Goal: Answer question/provide support: Share knowledge or assist other users

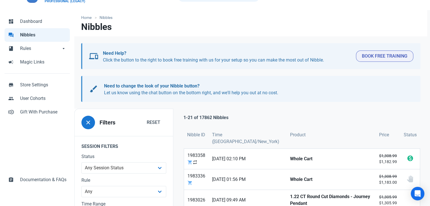
scroll to position [85, 0]
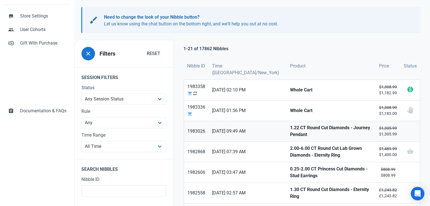
click at [290, 131] on strong "1.22 CT Round Cut Diamonds - Journey Pendant" at bounding box center [331, 132] width 82 height 14
click at [290, 145] on strong "2.00-6.00 CT Round Cut Lab Grown Diamonds - Eternity Ring" at bounding box center [331, 152] width 82 height 14
click at [290, 168] on strong "0.25-2.00 CT Princess Cut Diamonds - Stud Earrings" at bounding box center [331, 173] width 82 height 14
click at [290, 190] on strong "1.30 CT Round Cut Diamonds - Eternity Ring" at bounding box center [331, 194] width 82 height 14
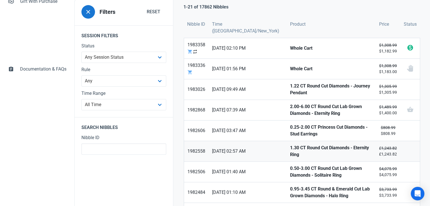
scroll to position [141, 0]
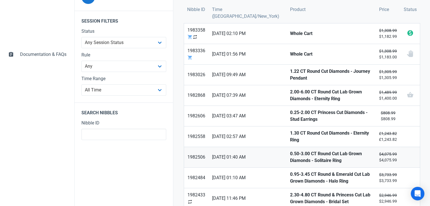
click at [290, 151] on strong "0.50-3.00 CT Round Cut Lab Grown Diamonds - Solitaire Ring" at bounding box center [331, 158] width 82 height 14
click at [290, 172] on strong "0.95-3.45 CT Round & Emerald Cut Lab Grown Diamonds - Halo Ring" at bounding box center [331, 178] width 82 height 14
click at [290, 192] on strong "2.30-4.80 CT Round & Princess Cut Lab Grown Diamonds - Bridal Set" at bounding box center [331, 199] width 82 height 14
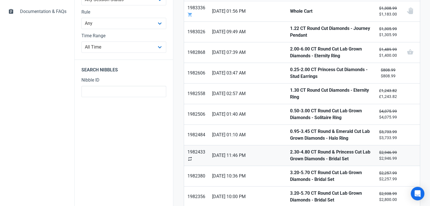
scroll to position [198, 0]
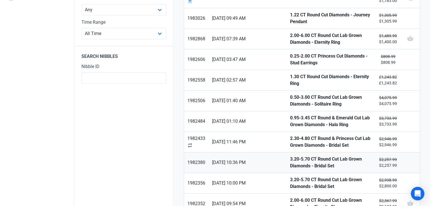
drag, startPoint x: 280, startPoint y: 157, endPoint x: 280, endPoint y: 161, distance: 4.0
click at [290, 156] on strong "3.20-5.70 CT Round Cut Lab Grown Diamonds - Bridal Set" at bounding box center [331, 163] width 82 height 14
click at [287, 173] on link "3.20-5.70 CT Round Cut Lab Grown Diamonds - Bridal Set" at bounding box center [331, 183] width 89 height 20
click at [287, 194] on link "2.00-6.00 CT Round Cut Lab Grown Diamonds - Eternity Ring" at bounding box center [331, 204] width 89 height 20
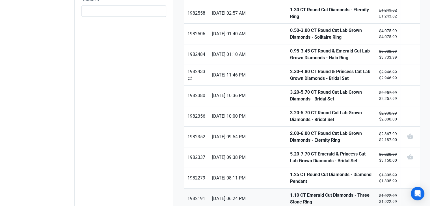
scroll to position [283, 0]
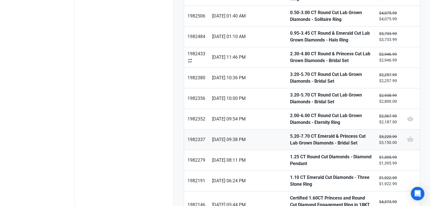
click at [290, 133] on strong "5.20-7.70 CT Emerald & Princess Cut Lab Grown Diamonds - Bridal Set" at bounding box center [331, 140] width 82 height 14
click at [290, 154] on strong "1.25 CT Round Cut Diamonds - Diamond Pendant" at bounding box center [331, 161] width 82 height 14
click at [290, 175] on strong "1.10 CT Emerald Cut Diamonds - Three Stone Ring" at bounding box center [331, 181] width 82 height 14
click at [290, 196] on strong "Certified 1.60CT Princess and Round Cut Diamond Engagement Ring in 18KT Two Ton…" at bounding box center [331, 205] width 82 height 20
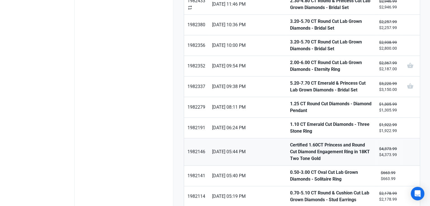
scroll to position [367, 0]
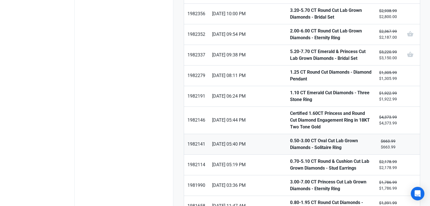
click at [290, 138] on strong "0.50-3.00 CT Oval Cut Lab Grown Diamonds - Solitaire Ring" at bounding box center [331, 145] width 82 height 14
click at [290, 158] on strong "0.70-5.10 CT Round & Cushion Cut Lab Grown Diamonds - Stud Earrings" at bounding box center [331, 165] width 82 height 14
click at [290, 179] on strong "3.00-7.00 CT Princess Cut Lab Grown Diamonds - Eternity Ring" at bounding box center [331, 186] width 82 height 14
click at [290, 200] on strong "0.80-1.95 CT Round Cut Diamonds - Engagement Ring" at bounding box center [331, 207] width 82 height 14
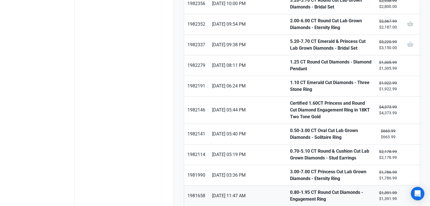
scroll to position [387, 0]
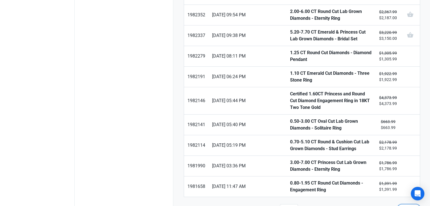
click at [404, 206] on span "Next" at bounding box center [408, 210] width 11 height 7
type input "2"
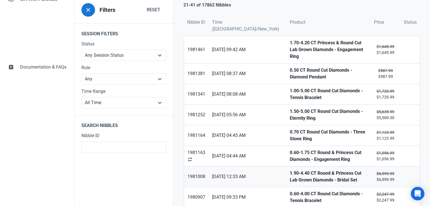
scroll to position [141, 0]
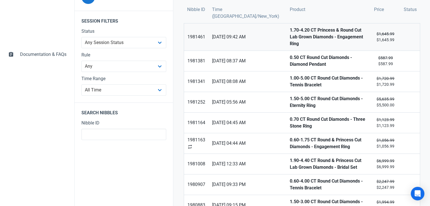
click at [300, 29] on strong "1.70-4.20 CT Princess & Round Cut Lab Grown Diamonds - Engagement Ring" at bounding box center [328, 37] width 77 height 20
click at [292, 51] on link "0.50 CT Round Cut Diamonds - Diamond Pendant" at bounding box center [328, 61] width 84 height 20
click at [292, 75] on strong "1.00-5.00 CT Round Cut Diamonds - Tennis Bracelet" at bounding box center [328, 82] width 77 height 14
click at [290, 96] on strong "1.50-5.00 CT Round Cut Diamonds - Eternity Ring" at bounding box center [328, 103] width 77 height 14
click at [290, 116] on strong "0.70 CT Round Cut Diamonds - Three Stone Ring" at bounding box center [328, 123] width 77 height 14
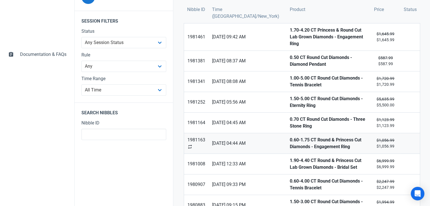
click at [293, 137] on strong "0.60-1.75 CT Round & Princess Cut Diamonds - Engagement Ring" at bounding box center [328, 144] width 77 height 14
click at [294, 157] on strong "1.90-4.40 CT Round & Princess Cut Lab Grown Diamonds - Bridal Set" at bounding box center [328, 164] width 77 height 14
click at [300, 178] on strong "0.60-4.00 CT Round Cut Diamonds - Tennis Bracelet" at bounding box center [328, 185] width 77 height 14
click at [303, 199] on strong "1.50-3.00 CT Round Cut Diamonds - Tennis Bracelet" at bounding box center [328, 206] width 77 height 14
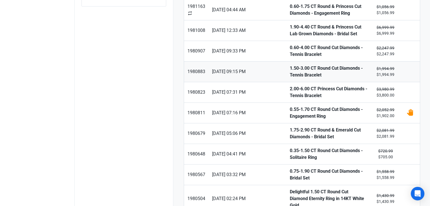
scroll to position [283, 0]
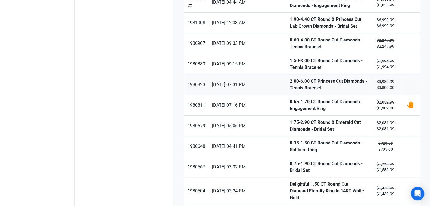
click at [290, 78] on strong "2.00-6.00 CT Princess Cut Diamonds - Tennis Bracelet" at bounding box center [328, 85] width 77 height 14
click at [286, 100] on link "0.55-1.70 CT Round Cut Diamonds - Engagement Ring" at bounding box center [328, 105] width 84 height 20
drag, startPoint x: 274, startPoint y: 112, endPoint x: 275, endPoint y: 121, distance: 9.7
click at [290, 119] on strong "1.75-2.90 CT Round & Emerald Cut Diamonds - Bridal Set" at bounding box center [328, 126] width 77 height 14
click at [290, 140] on strong "0.35-1.50 CT Round Cut Diamonds - Solitaire Ring" at bounding box center [328, 147] width 77 height 14
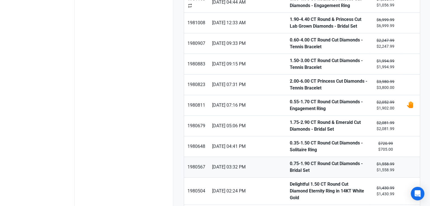
drag, startPoint x: 284, startPoint y: 151, endPoint x: 285, endPoint y: 154, distance: 3.5
click at [290, 161] on strong "0.75-1.90 CT Round Cut Diamonds - Bridal Set" at bounding box center [328, 168] width 77 height 14
click at [290, 181] on strong "Delightful 1.50 CT Round Cut Diamond Eternity Ring in 14KT White Gold" at bounding box center [328, 191] width 77 height 20
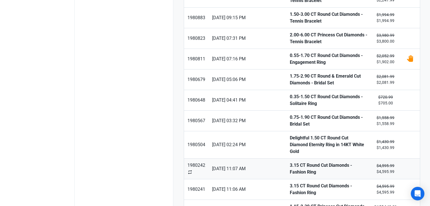
scroll to position [367, 0]
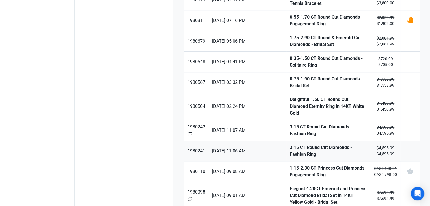
click at [286, 141] on link "3.15 CT Round Cut Diamonds - Fashion Ring" at bounding box center [328, 151] width 84 height 20
click at [290, 165] on strong "1.15-2.30 CT Princess Cut Diamonds - Engagement Ring" at bounding box center [328, 172] width 77 height 14
click at [290, 186] on strong "Elegant 4.20CT Emerald and Princess Cut Diamond Bridal Set in 14KT Yellow Gold …" at bounding box center [328, 196] width 77 height 20
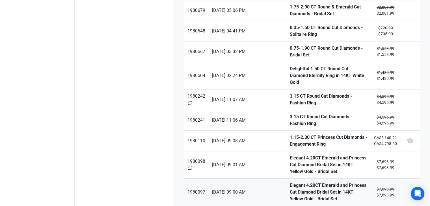
scroll to position [399, 0]
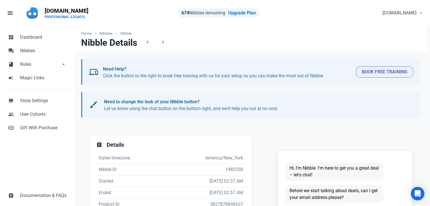
scroll to position [113, 0]
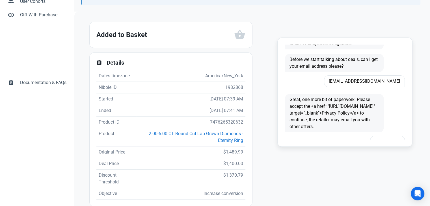
scroll to position [28, 0]
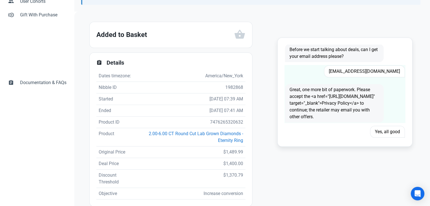
click at [376, 70] on span "Yuliet30@gmail.com" at bounding box center [364, 72] width 81 height 12
click at [378, 70] on span "Yuliet30@gmail.com" at bounding box center [364, 72] width 81 height 12
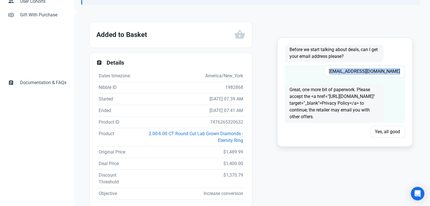
click at [378, 70] on span "Yuliet30@gmail.com" at bounding box center [364, 72] width 81 height 12
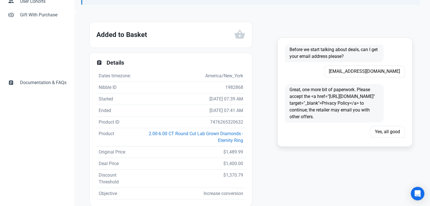
click at [223, 120] on td "7476265320632" at bounding box center [190, 123] width 109 height 12
copy td "7476265320632"
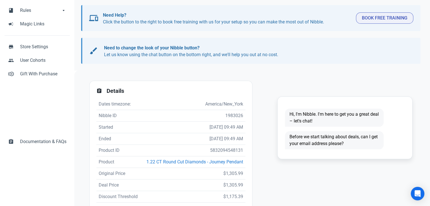
scroll to position [57, 0]
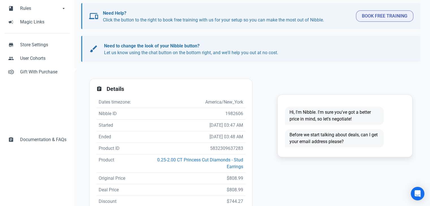
scroll to position [57, 0]
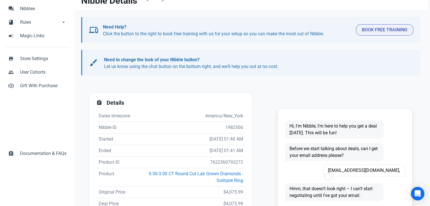
scroll to position [85, 0]
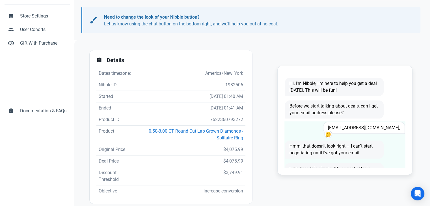
click at [365, 131] on span "huckleberrypaintbrush@gmail.com," at bounding box center [364, 128] width 82 height 12
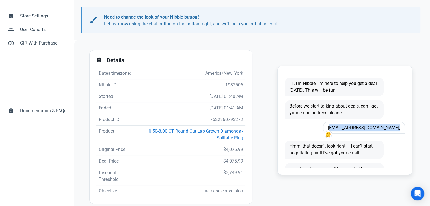
copy span "huckleberrypaintbrush@gmail.com,"
click at [223, 115] on td "7622360793272" at bounding box center [190, 120] width 109 height 12
click at [220, 120] on td "7622360793272" at bounding box center [190, 120] width 109 height 12
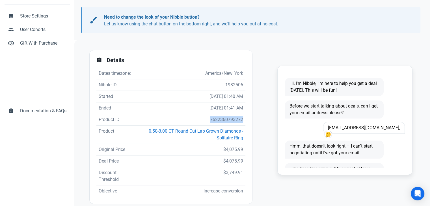
click at [220, 120] on td "7622360793272" at bounding box center [190, 120] width 109 height 12
copy td "7622360793272"
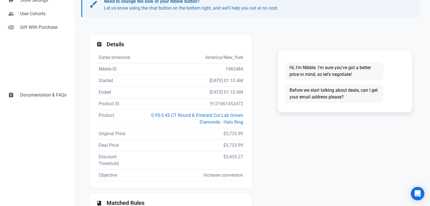
scroll to position [113, 0]
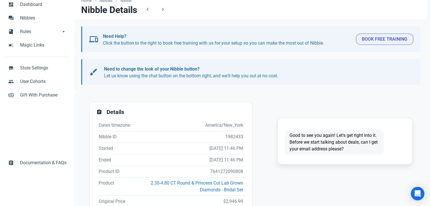
scroll to position [113, 0]
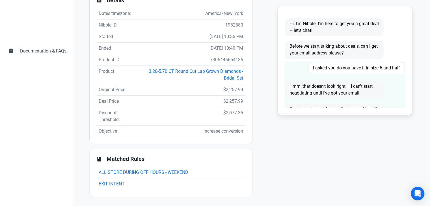
scroll to position [76, 0]
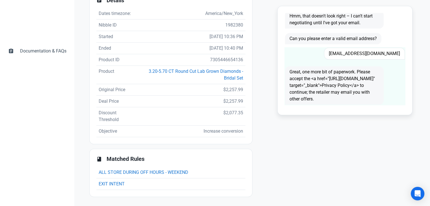
click at [371, 48] on span "Macewoodzie@yahoo.com" at bounding box center [364, 54] width 81 height 12
click at [372, 48] on span "Macewoodzie@yahoo.com" at bounding box center [364, 54] width 81 height 12
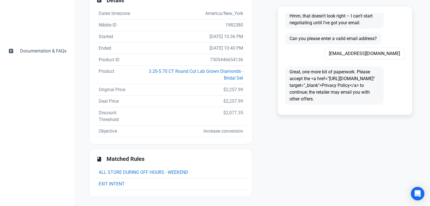
click at [222, 59] on td "7305446654136" at bounding box center [191, 60] width 108 height 12
copy td "7305446654136"
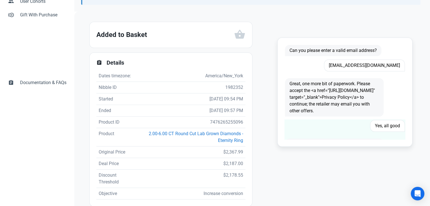
scroll to position [57, 0]
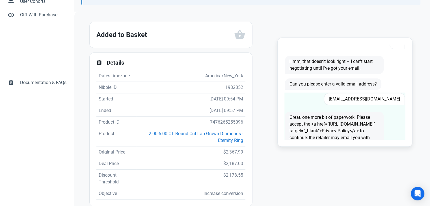
click at [382, 98] on span "[EMAIL_ADDRESS][DOMAIN_NAME]" at bounding box center [364, 99] width 81 height 12
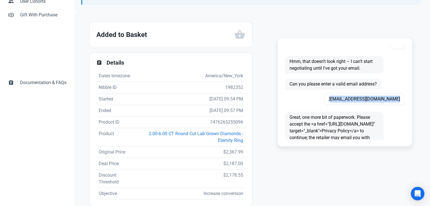
copy span "[EMAIL_ADDRESS][DOMAIN_NAME]"
click at [221, 122] on td "7476265255096" at bounding box center [190, 123] width 109 height 12
click at [222, 123] on td "7476265255096" at bounding box center [190, 123] width 109 height 12
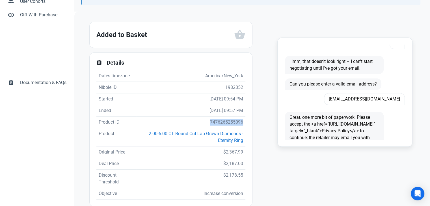
copy td "7476265255096"
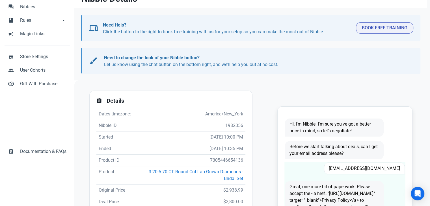
scroll to position [113, 0]
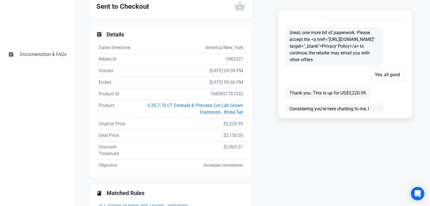
scroll to position [57, 0]
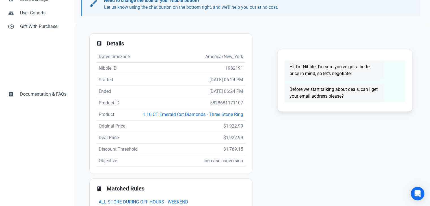
scroll to position [113, 0]
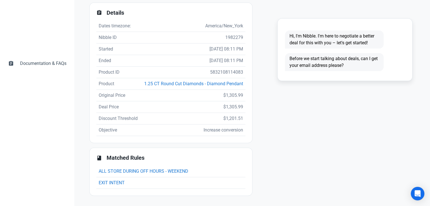
scroll to position [141, 0]
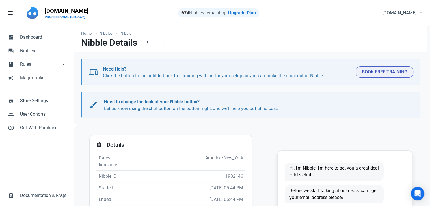
scroll to position [113, 0]
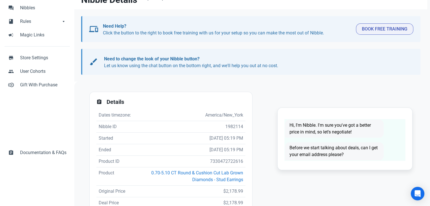
scroll to position [85, 0]
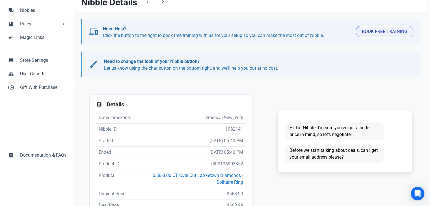
scroll to position [113, 0]
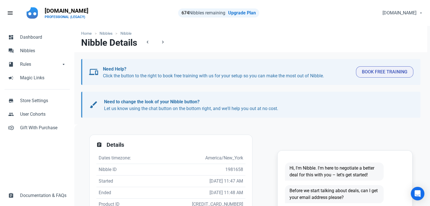
scroll to position [57, 0]
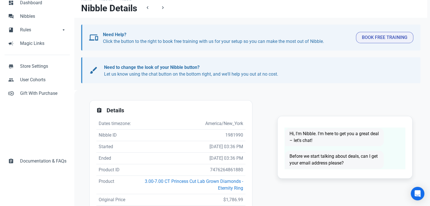
scroll to position [113, 0]
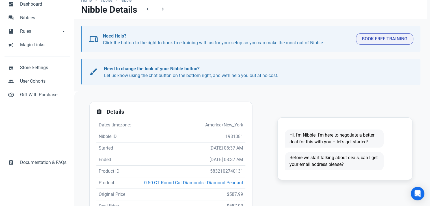
scroll to position [113, 0]
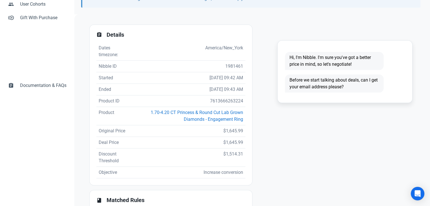
scroll to position [113, 0]
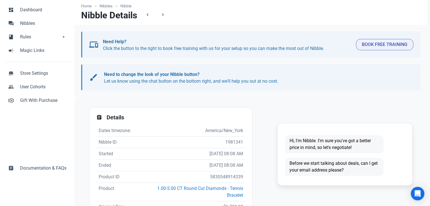
scroll to position [57, 0]
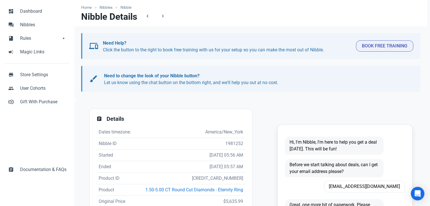
scroll to position [85, 0]
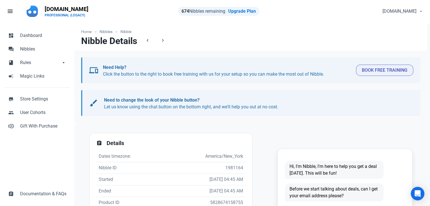
scroll to position [85, 0]
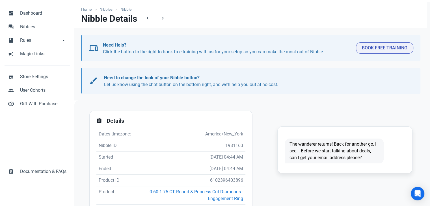
scroll to position [85, 0]
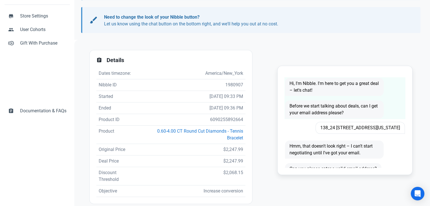
scroll to position [16, 0]
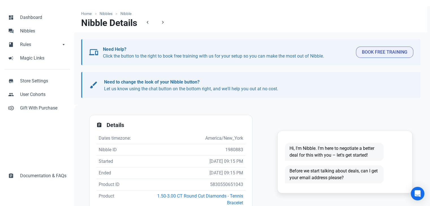
scroll to position [113, 0]
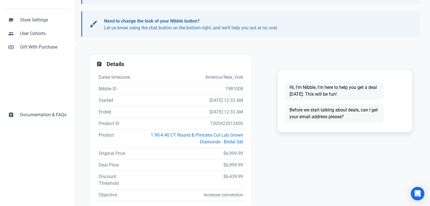
scroll to position [85, 0]
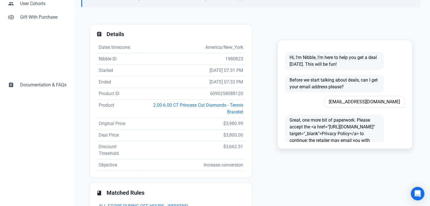
scroll to position [113, 0]
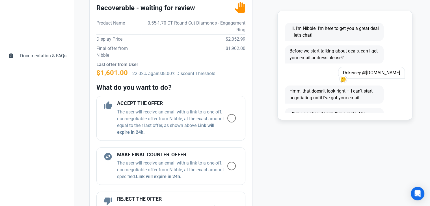
scroll to position [141, 0]
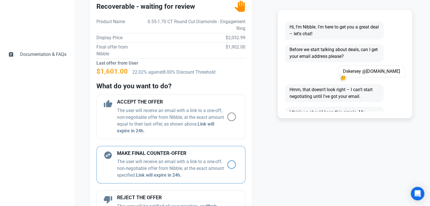
click at [222, 164] on p "The user will receive an email with a link to a one-off, non-negotiable offer f…" at bounding box center [172, 169] width 110 height 20
radio input "true"
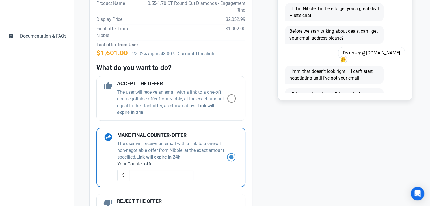
scroll to position [170, 0]
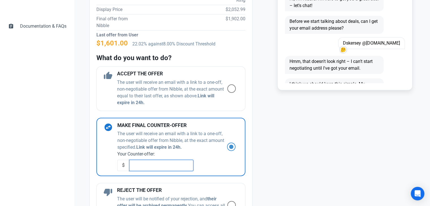
drag, startPoint x: 155, startPoint y: 161, endPoint x: 155, endPoint y: 152, distance: 9.0
click at [155, 161] on input "text" at bounding box center [161, 165] width 64 height 11
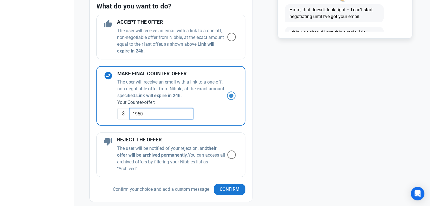
scroll to position [283, 0]
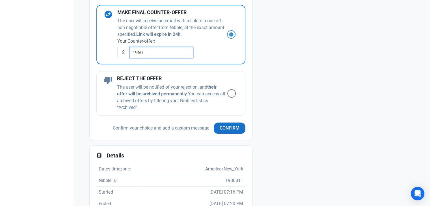
type input "1950"
click at [223, 128] on span "Confirm" at bounding box center [230, 128] width 20 height 7
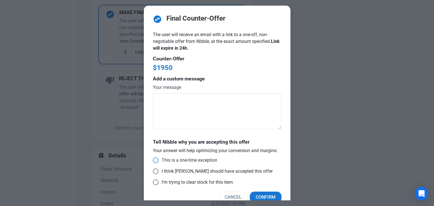
click at [202, 159] on span "This is a one-time exception" at bounding box center [188, 161] width 59 height 6
click at [157, 159] on input "This is a one-time exception" at bounding box center [155, 161] width 4 height 4
radio input "true"
click at [275, 195] on button "Confirm" at bounding box center [266, 197] width 32 height 11
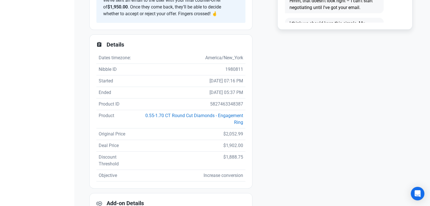
scroll to position [141, 0]
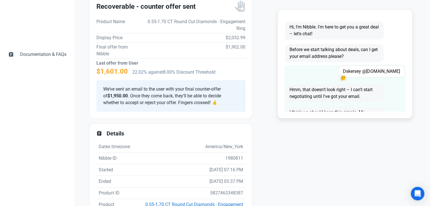
click at [356, 71] on span "Dskersey @hotmail.com" at bounding box center [371, 72] width 67 height 12
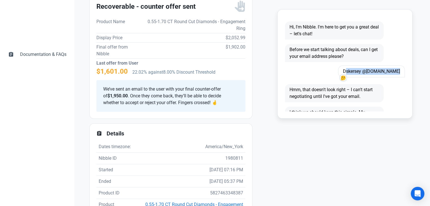
copy span "Dskersey @hotmail.com"
